Goal: Task Accomplishment & Management: Manage account settings

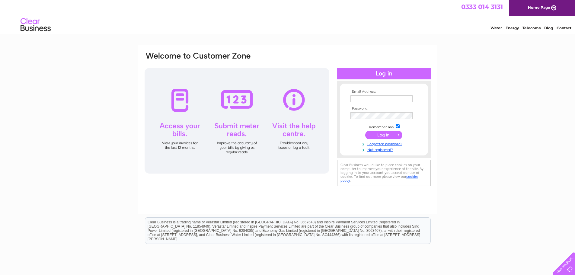
type input "[EMAIL_ADDRESS][DOMAIN_NAME]"
drag, startPoint x: 380, startPoint y: 134, endPoint x: 391, endPoint y: 134, distance: 10.3
click at [380, 134] on input "submit" at bounding box center [383, 135] width 37 height 8
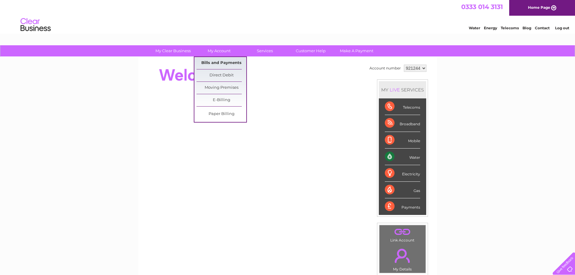
click at [218, 63] on link "Bills and Payments" at bounding box center [222, 63] width 50 height 12
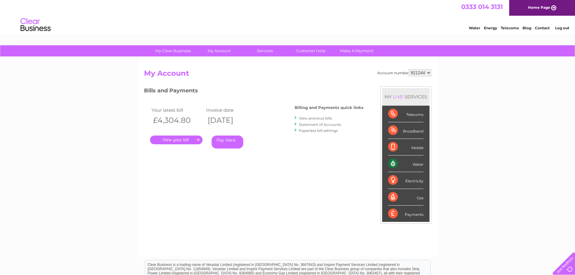
click at [181, 138] on link "." at bounding box center [176, 140] width 53 height 9
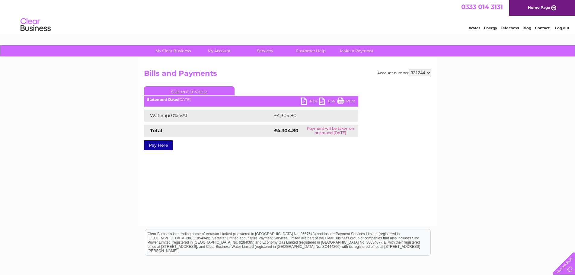
click at [306, 98] on link "PDF" at bounding box center [310, 102] width 18 height 9
drag, startPoint x: 561, startPoint y: 27, endPoint x: 557, endPoint y: 35, distance: 8.8
click at [561, 27] on link "Log out" at bounding box center [562, 28] width 14 height 5
